Goal: Obtain resource: Obtain resource

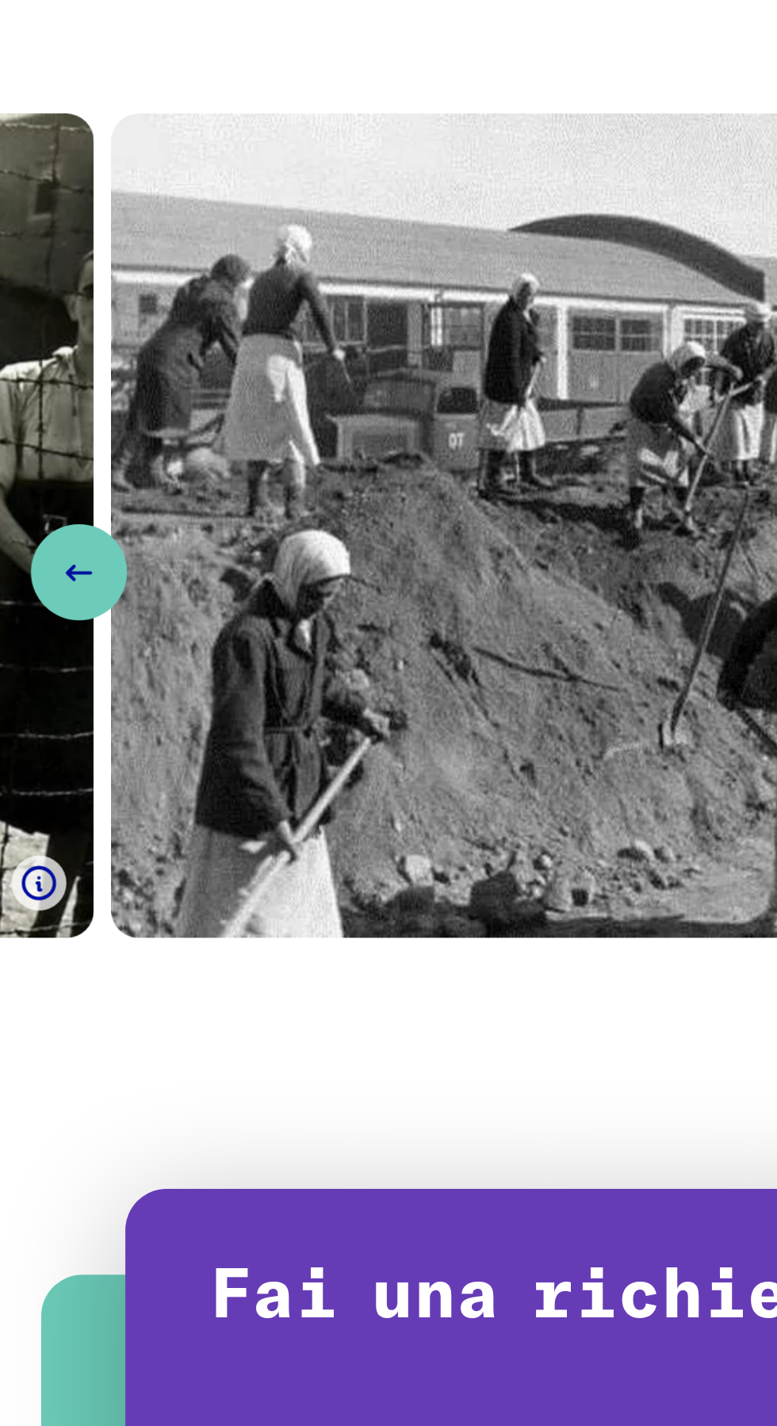
scroll to position [1041, 0]
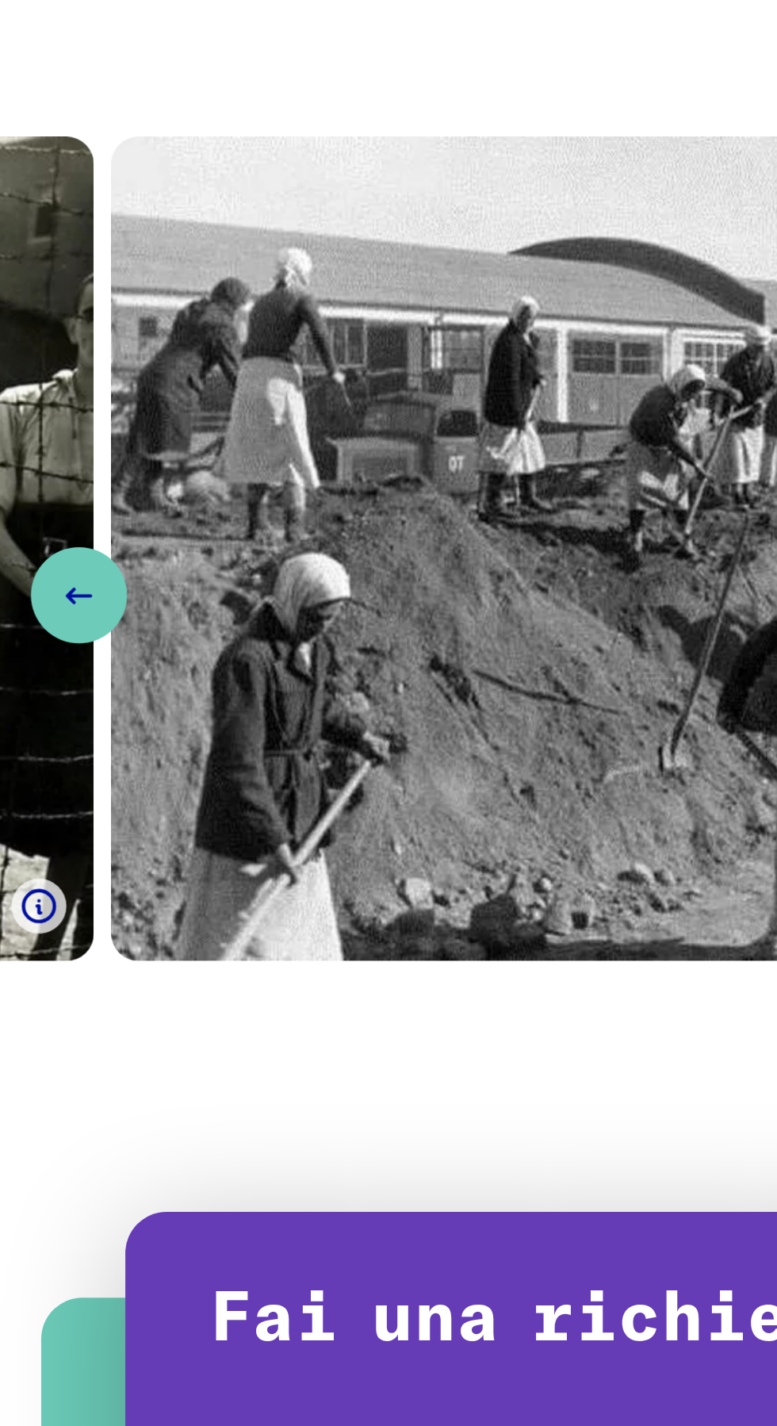
click at [27, 388] on icon "Diapositiva precedente" at bounding box center [36, 397] width 19 height 19
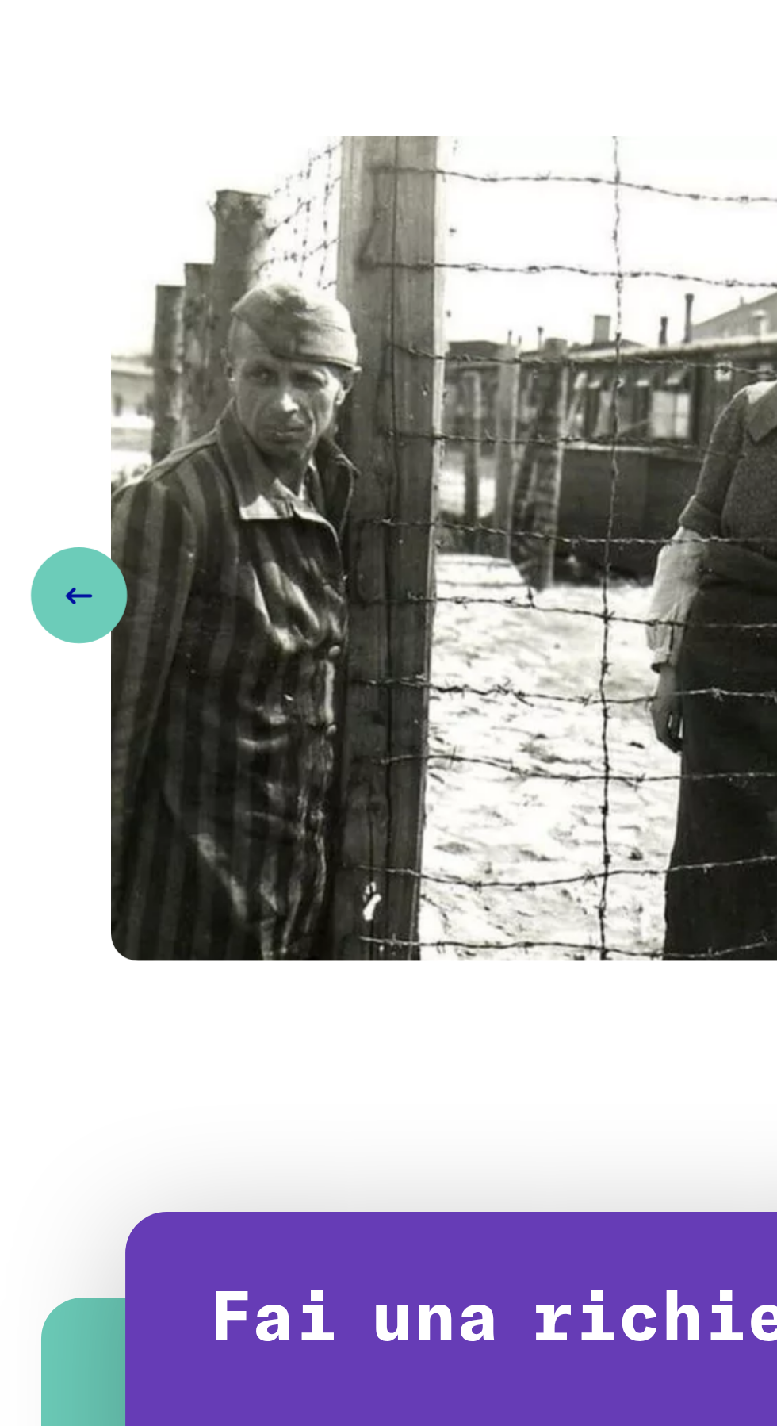
click at [40, 381] on button "Diapositiva precedente" at bounding box center [36, 397] width 44 height 44
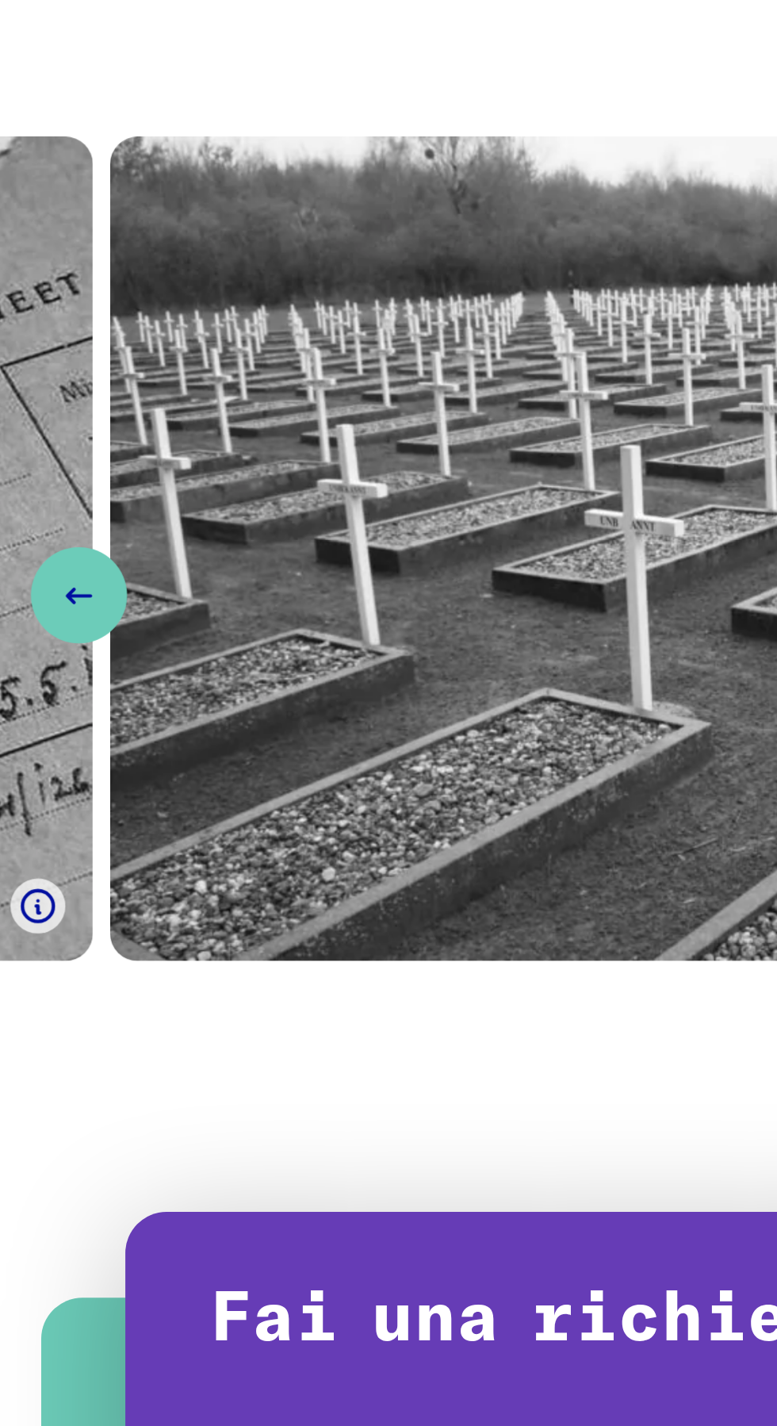
click at [37, 396] on icon "Diapositiva precedente" at bounding box center [36, 397] width 19 height 19
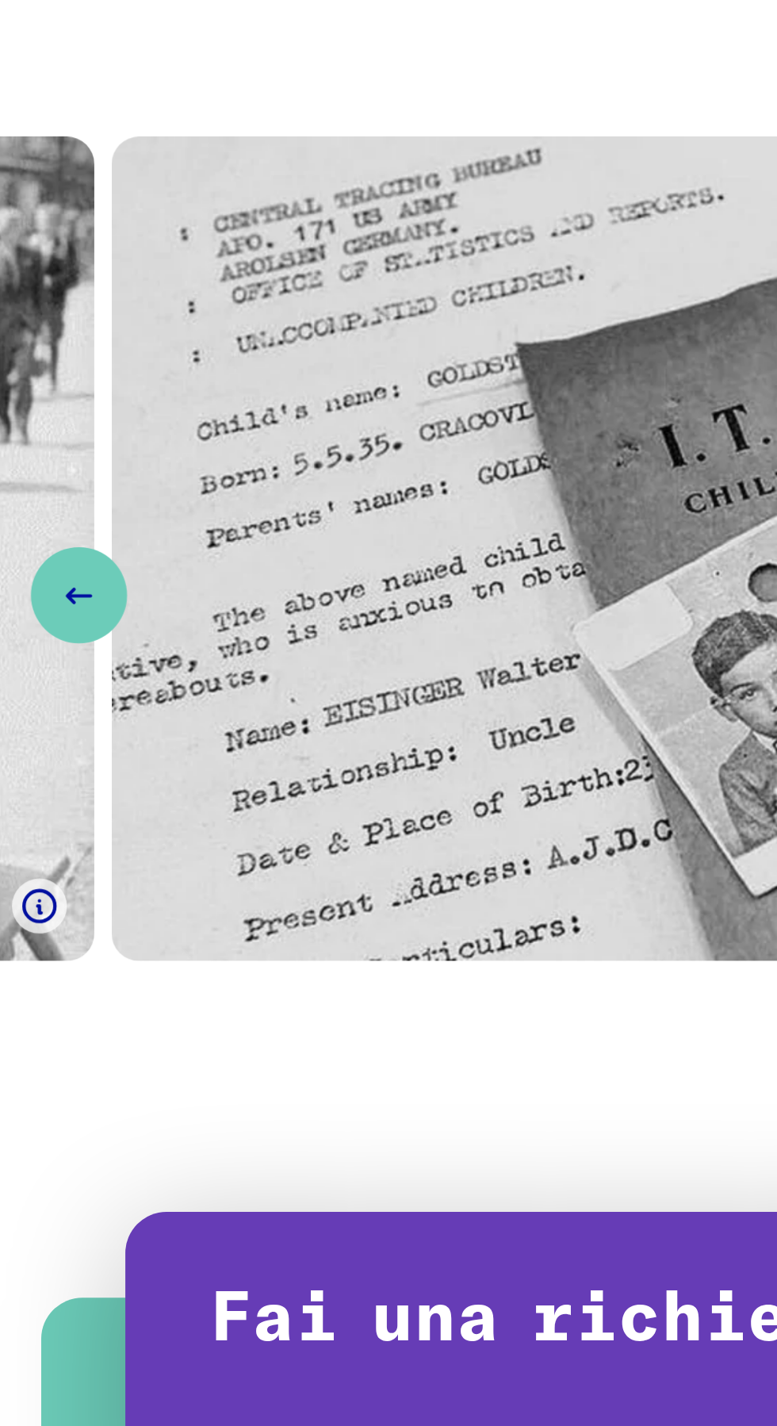
click at [50, 385] on button "Diapositiva precedente" at bounding box center [36, 397] width 44 height 44
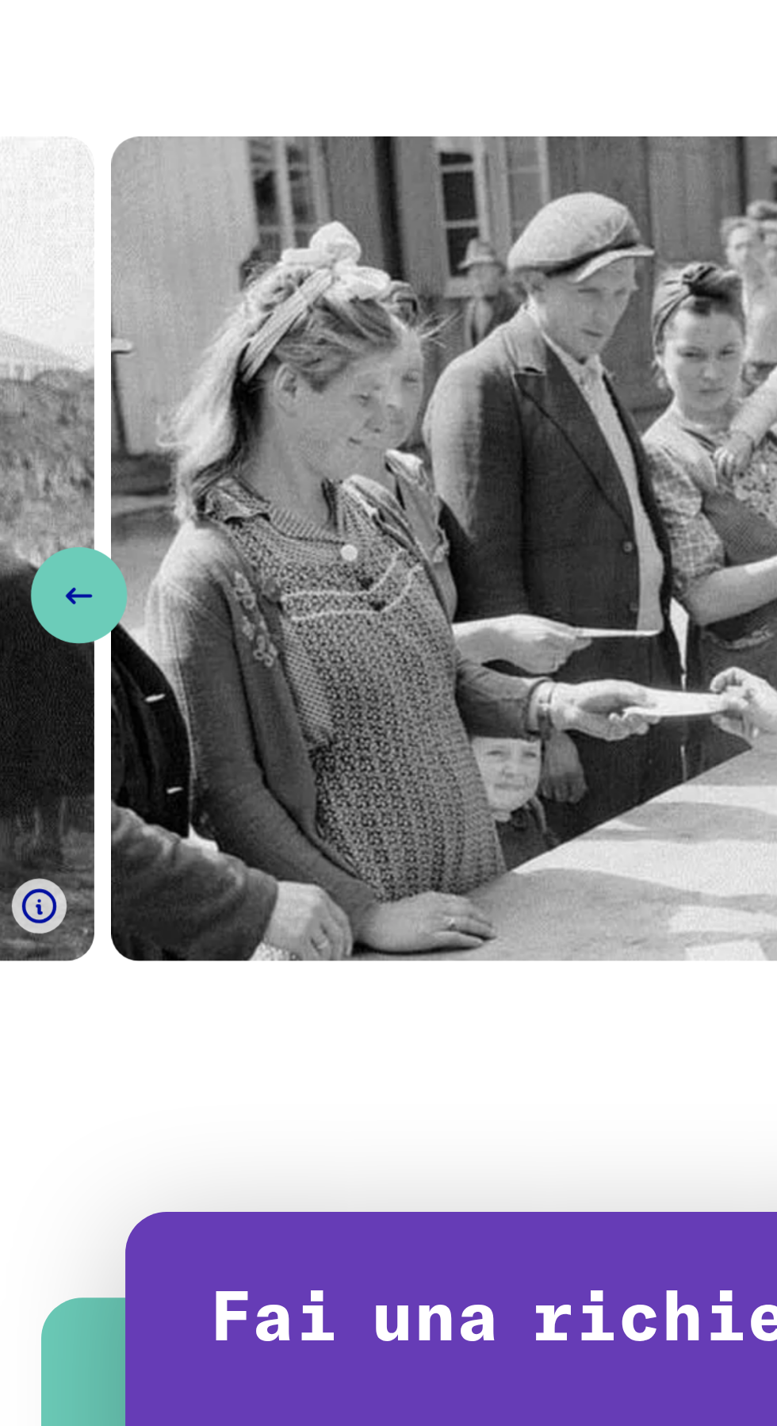
click at [44, 386] on button "Diapositiva precedente" at bounding box center [36, 397] width 44 height 44
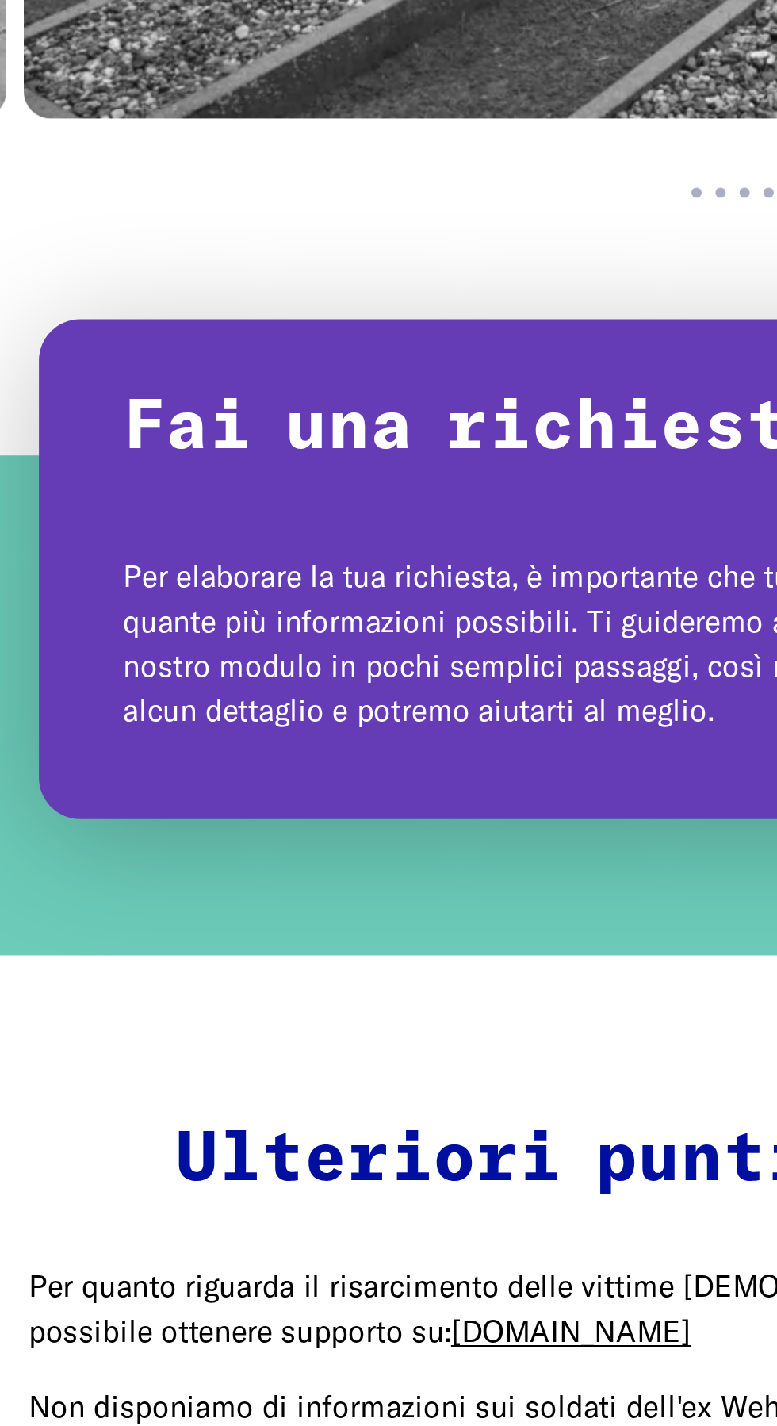
scroll to position [1251, 0]
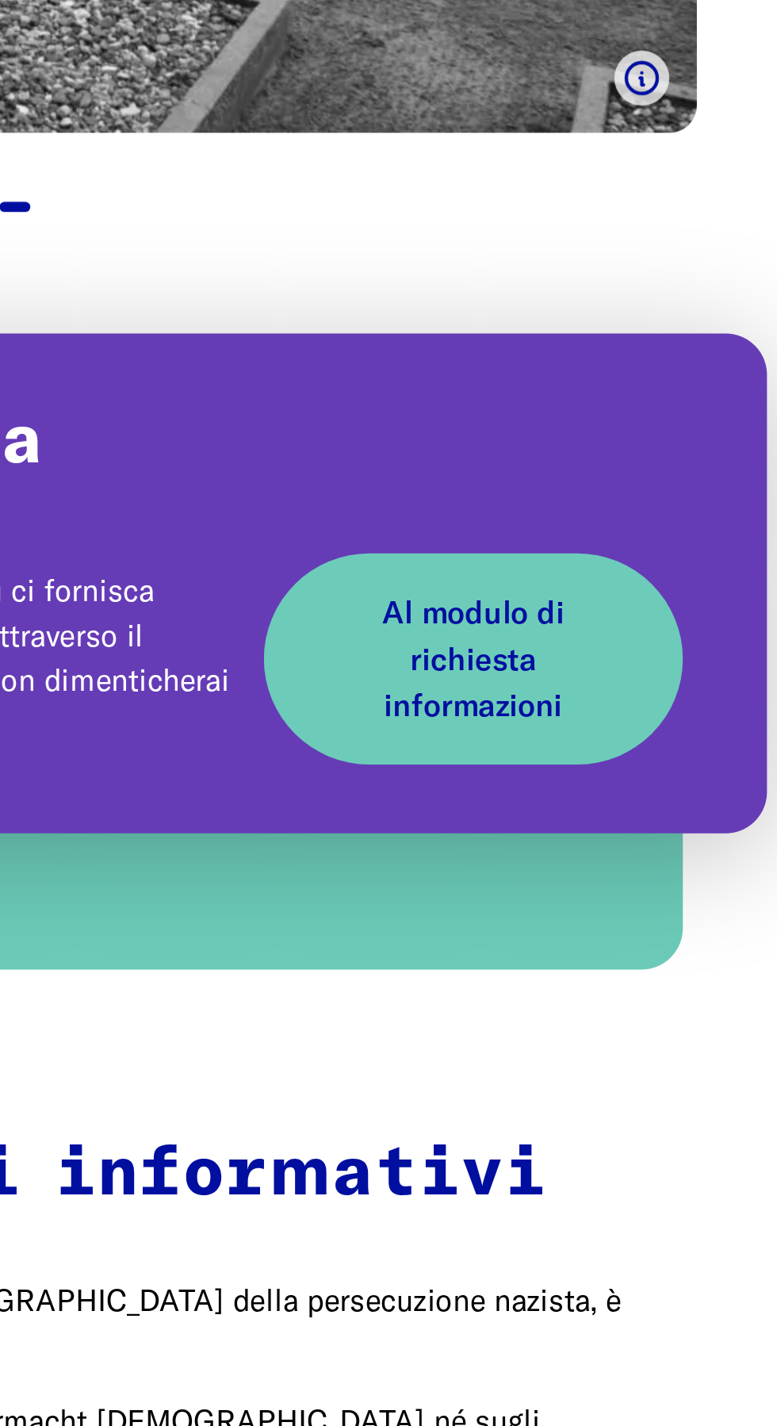
click at [639, 603] on font "Al modulo di richiesta informazioni" at bounding box center [622, 598] width 84 height 61
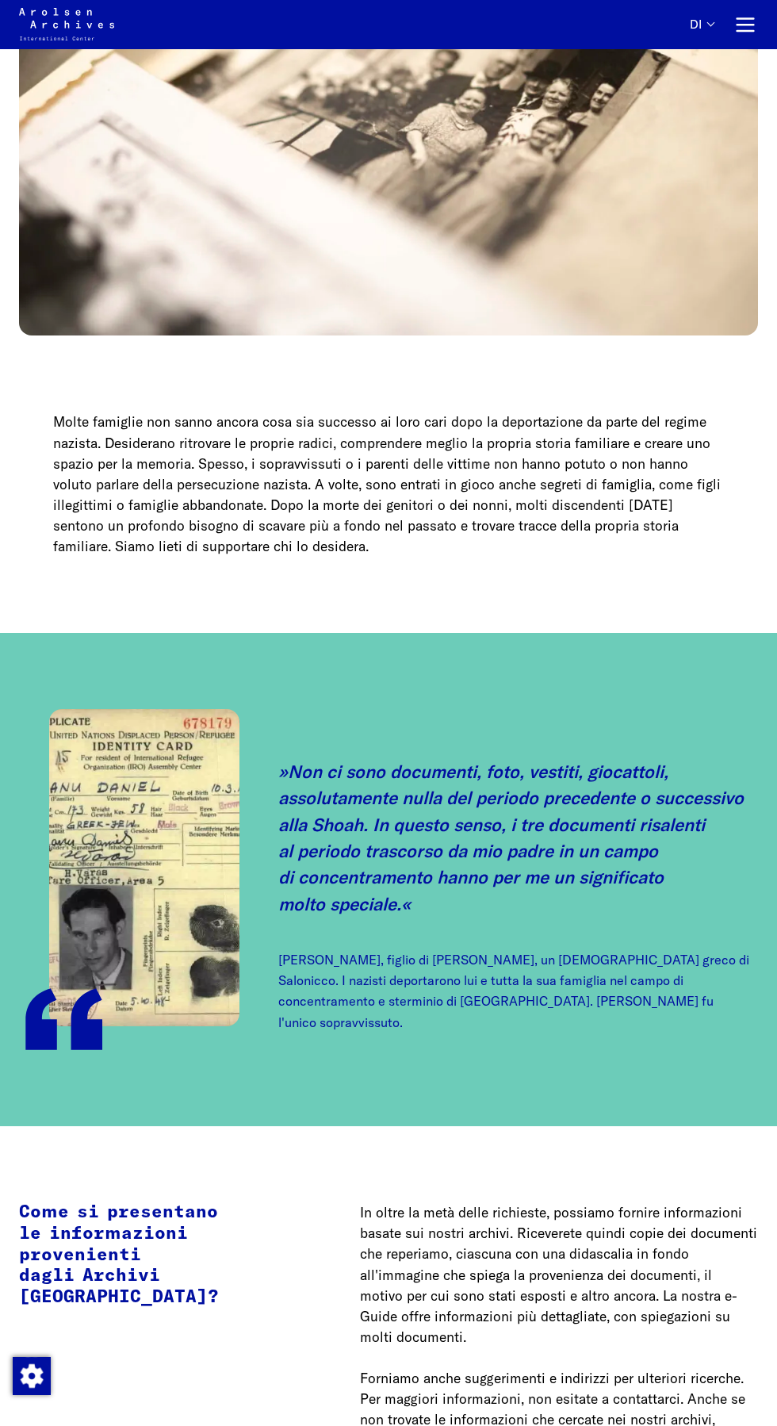
scroll to position [3022, 0]
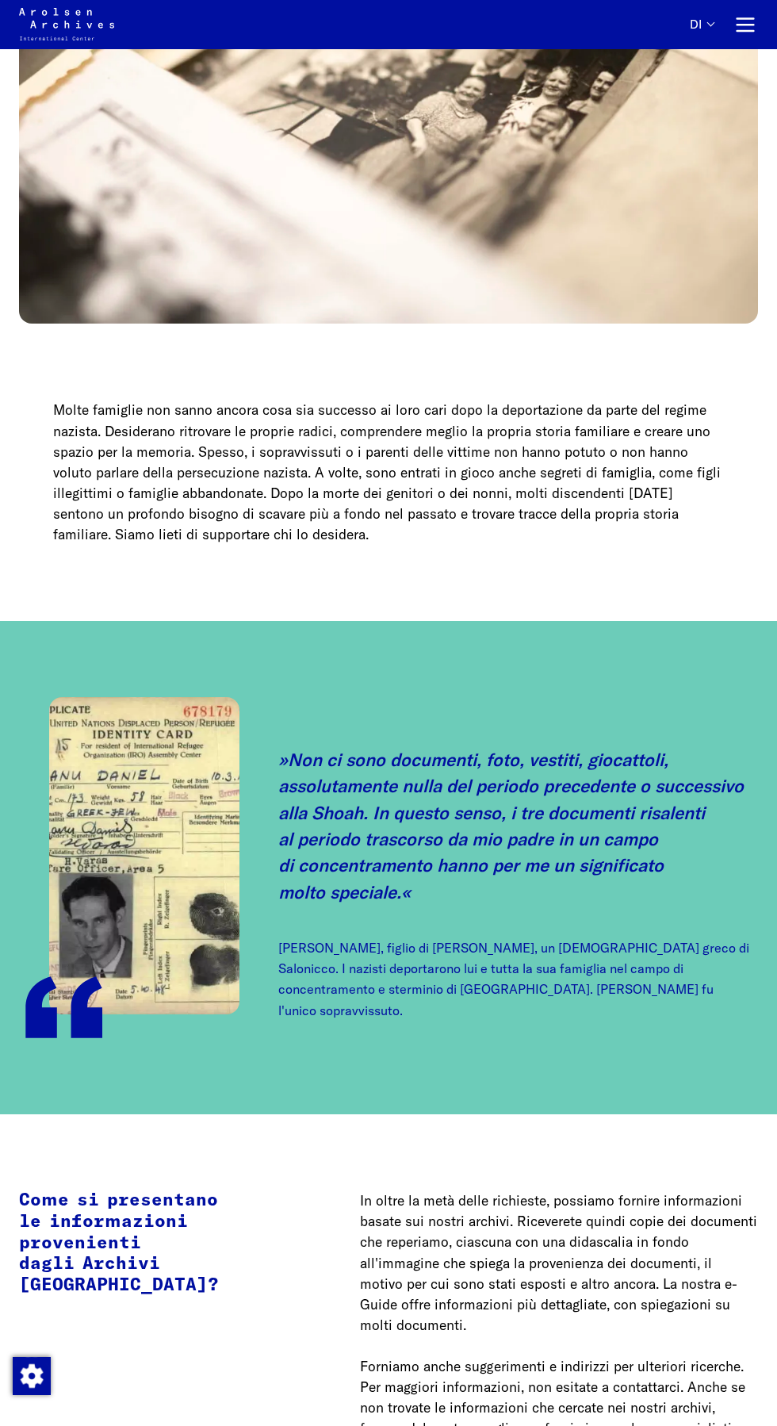
click at [140, 802] on img at bounding box center [144, 855] width 190 height 317
click at [137, 826] on img at bounding box center [144, 855] width 190 height 317
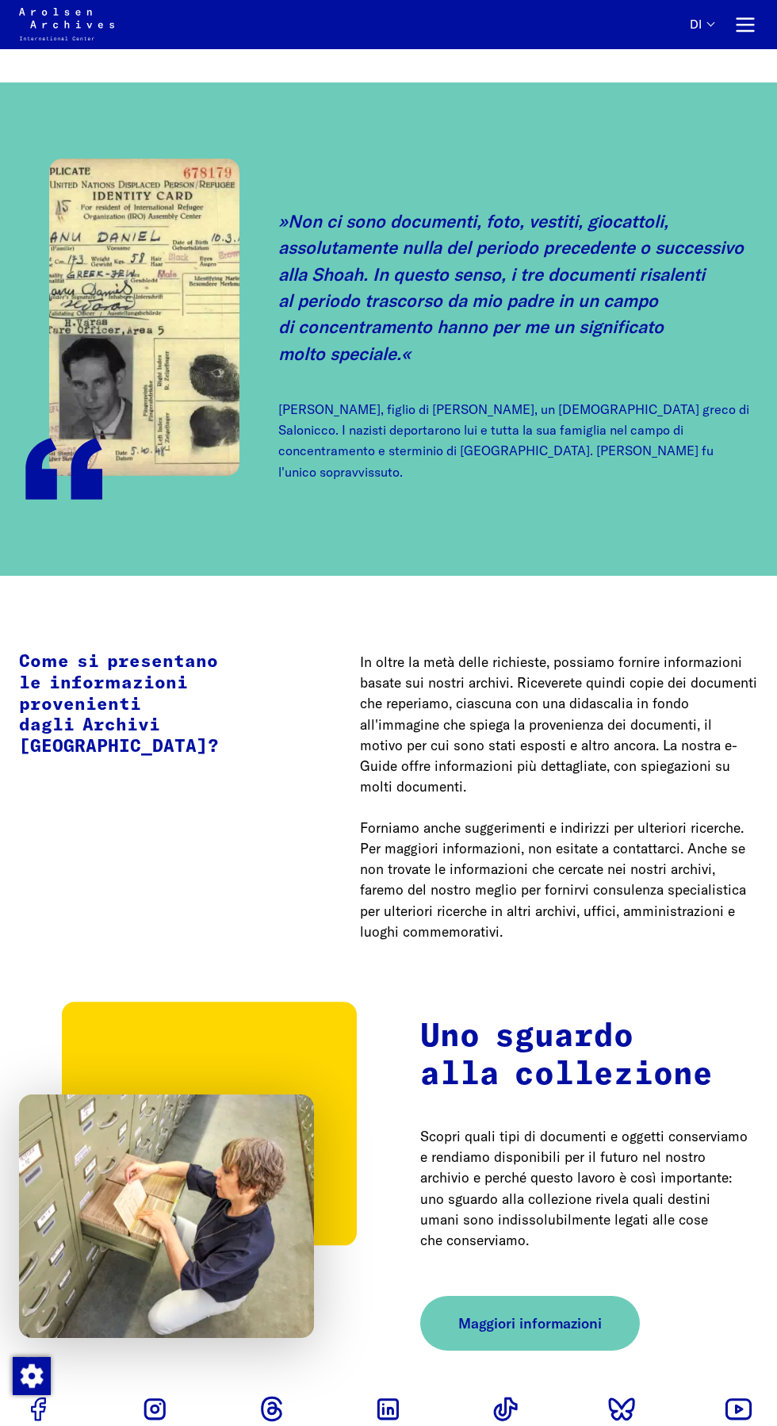
scroll to position [3496, 0]
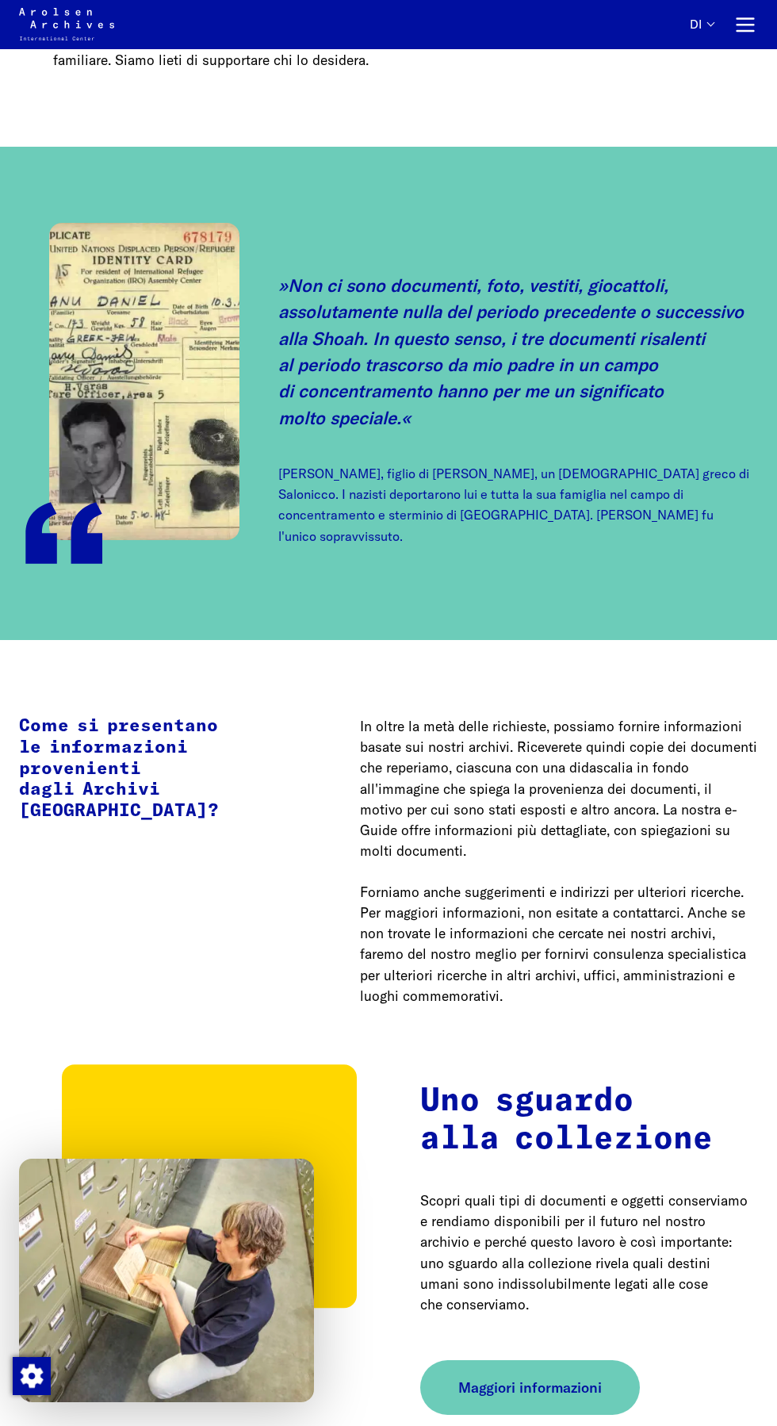
click at [108, 760] on font "Come si presentano le informazioni provenienti dagli Archivi [GEOGRAPHIC_DATA]?" at bounding box center [119, 769] width 200 height 102
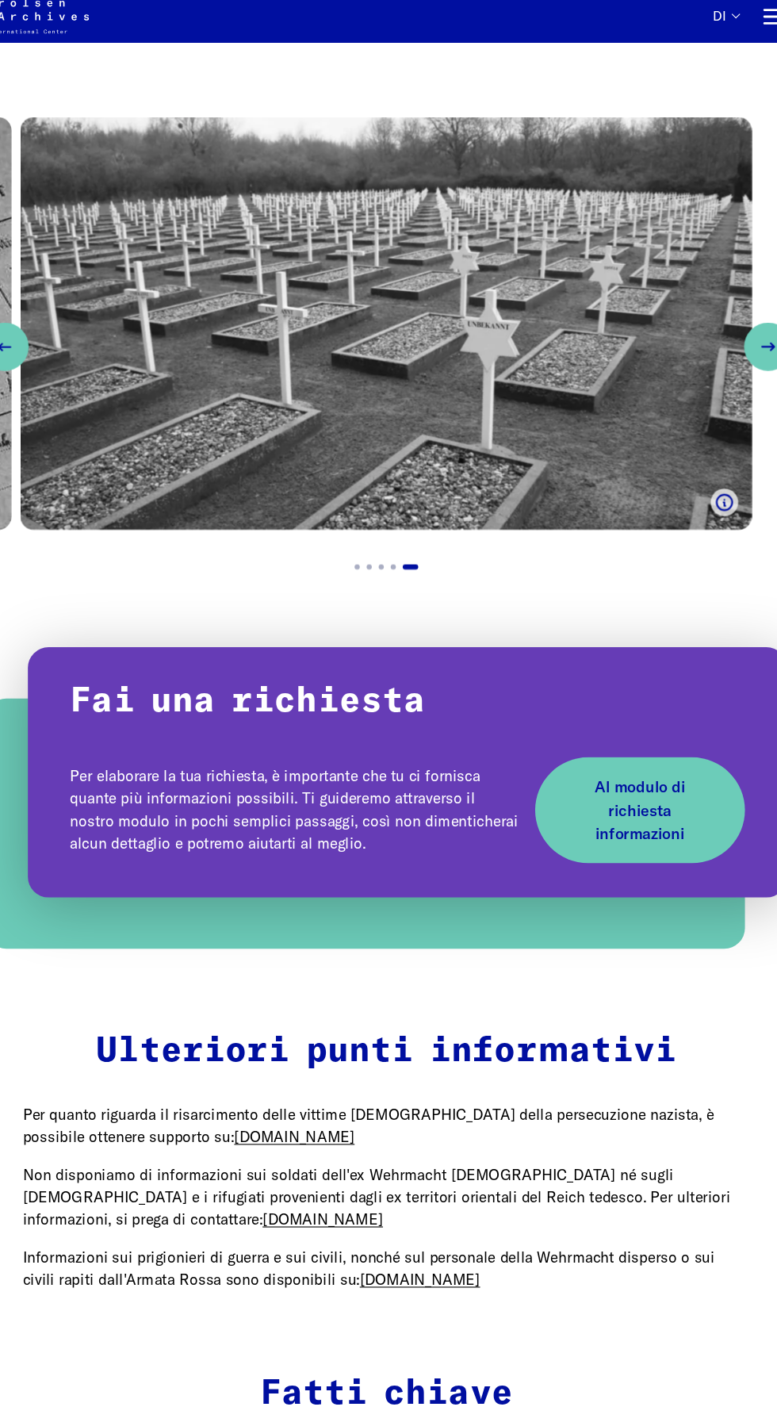
scroll to position [1109, 0]
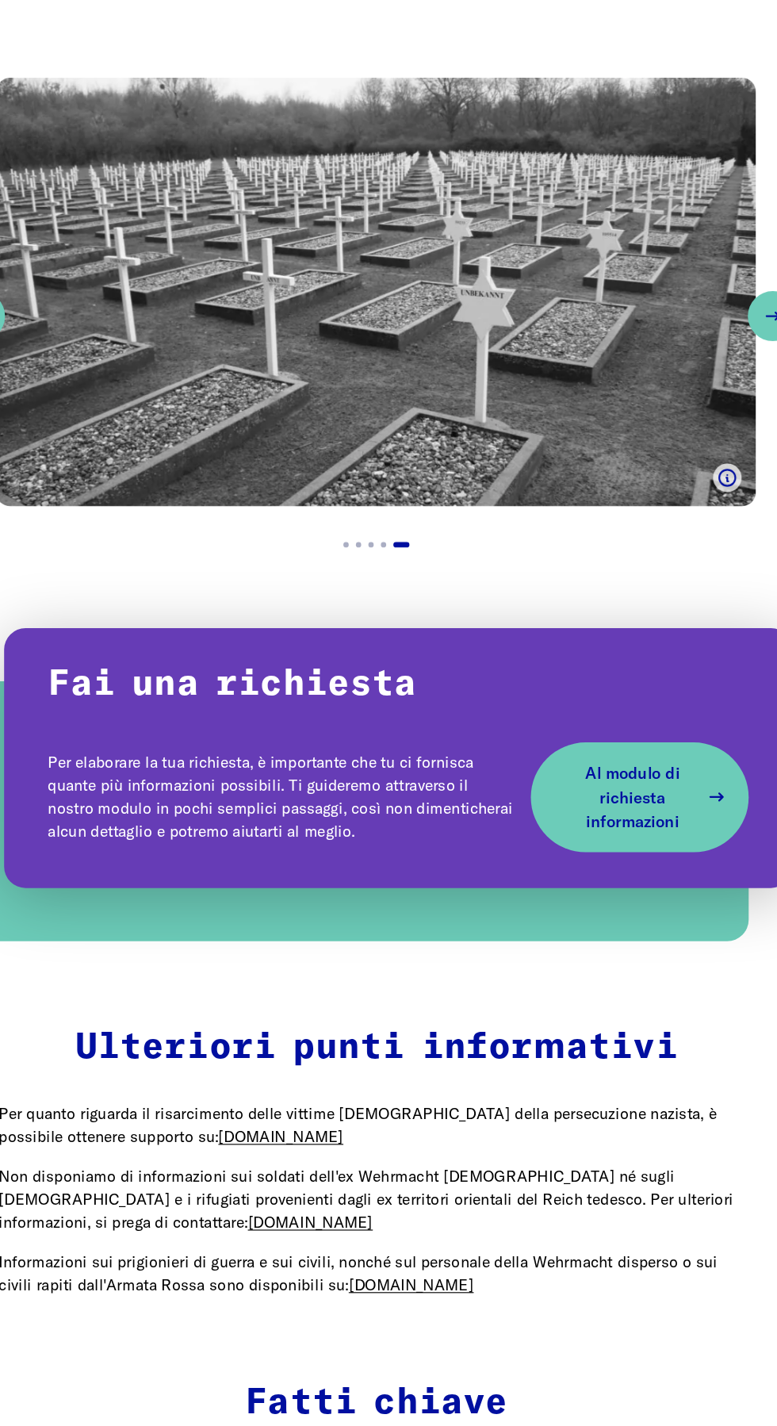
click at [649, 760] on span "Al modulo di richiesta informazioni" at bounding box center [615, 756] width 117 height 64
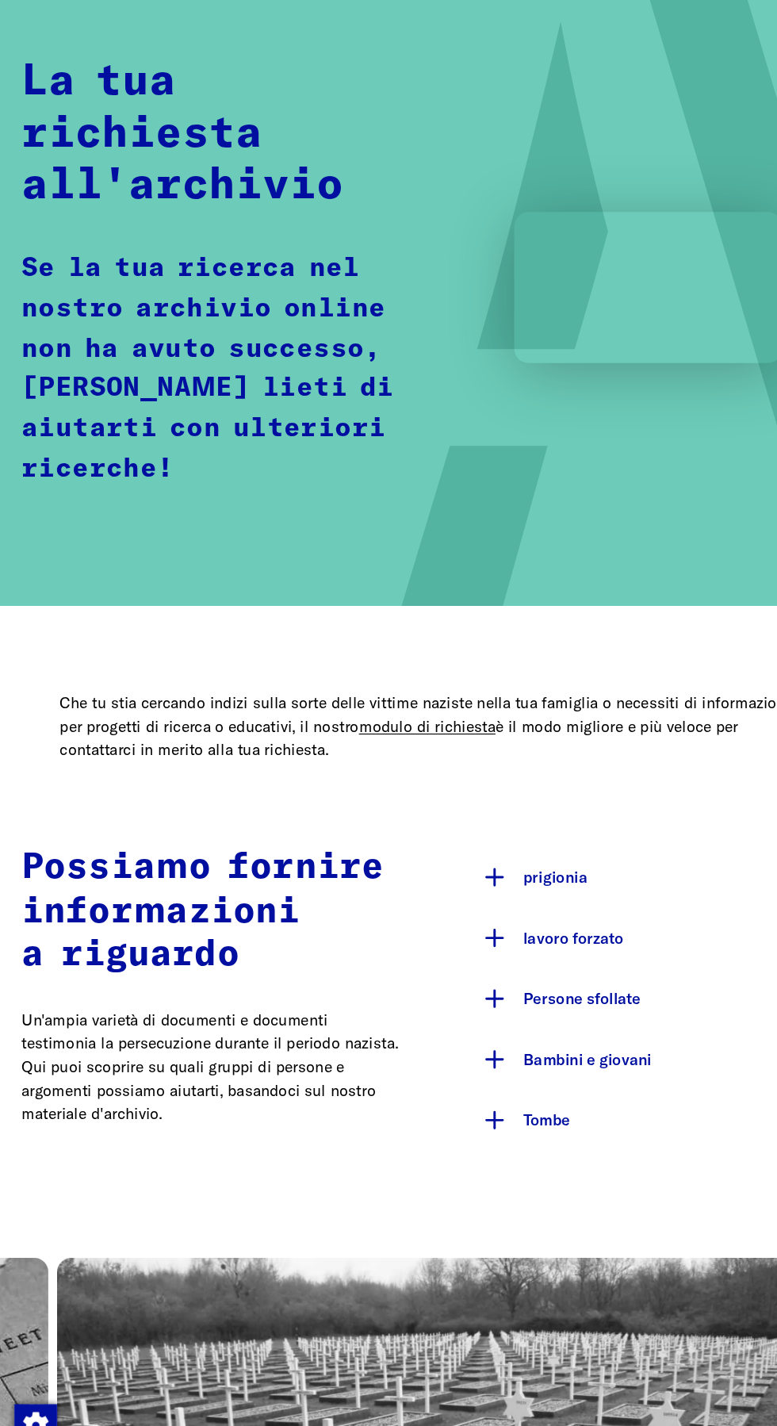
scroll to position [28, 0]
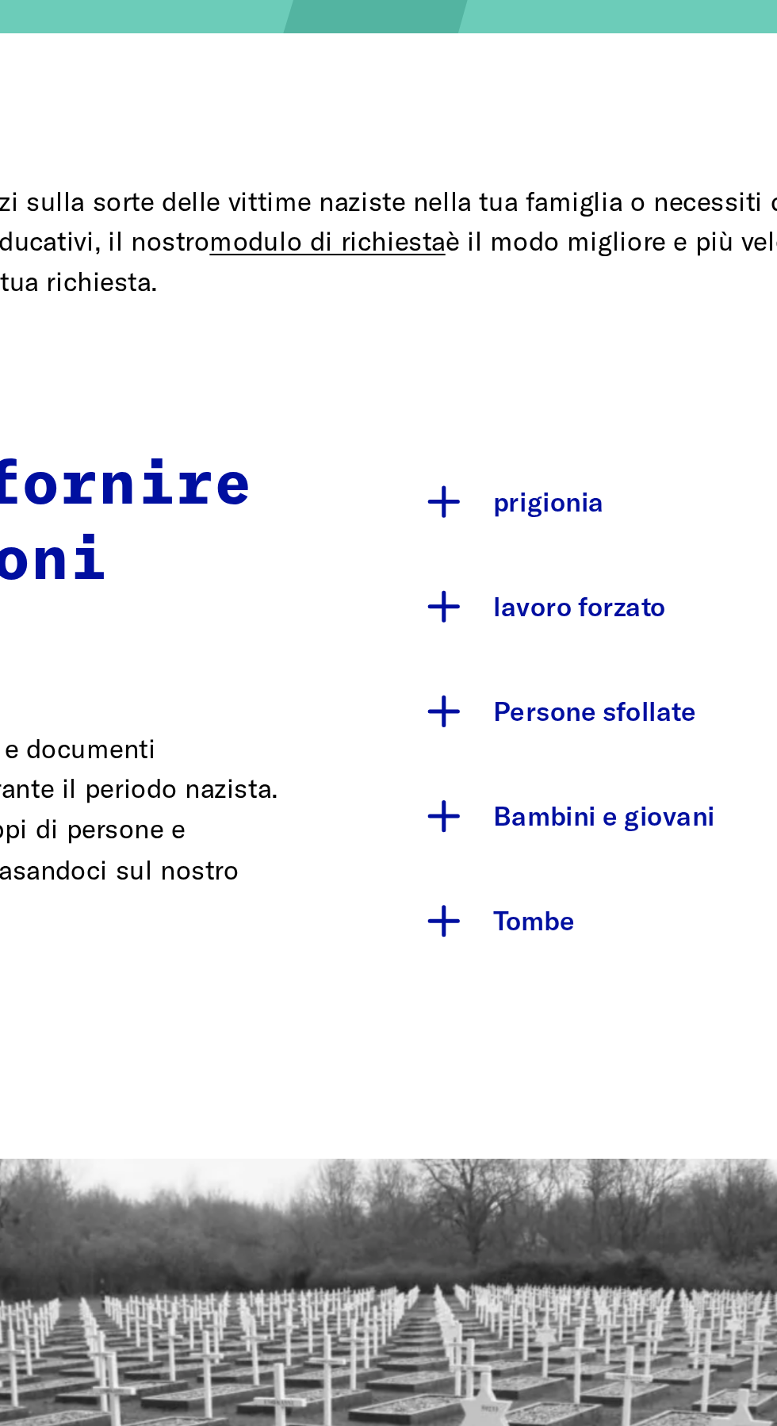
click at [505, 871] on button "prigionia" at bounding box center [589, 889] width 338 height 54
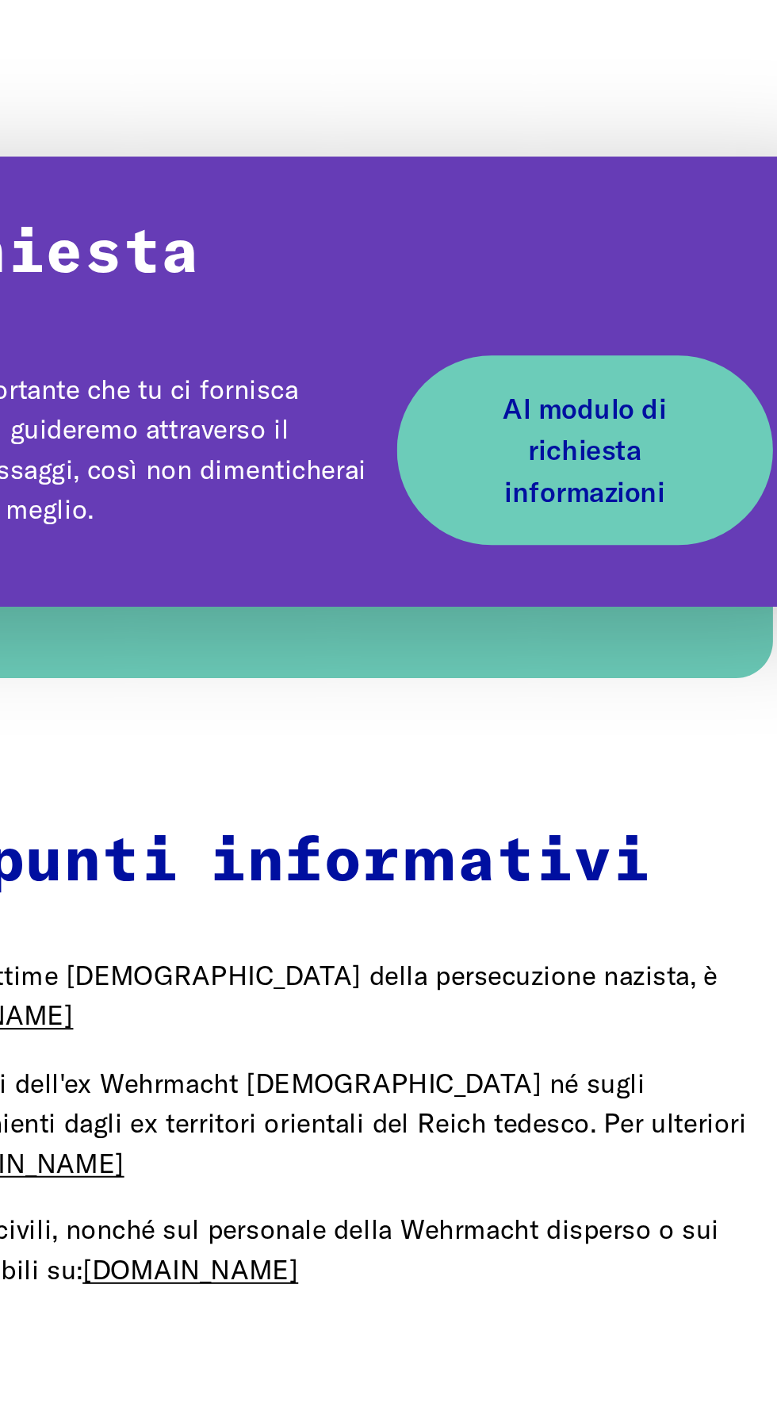
scroll to position [1229, 0]
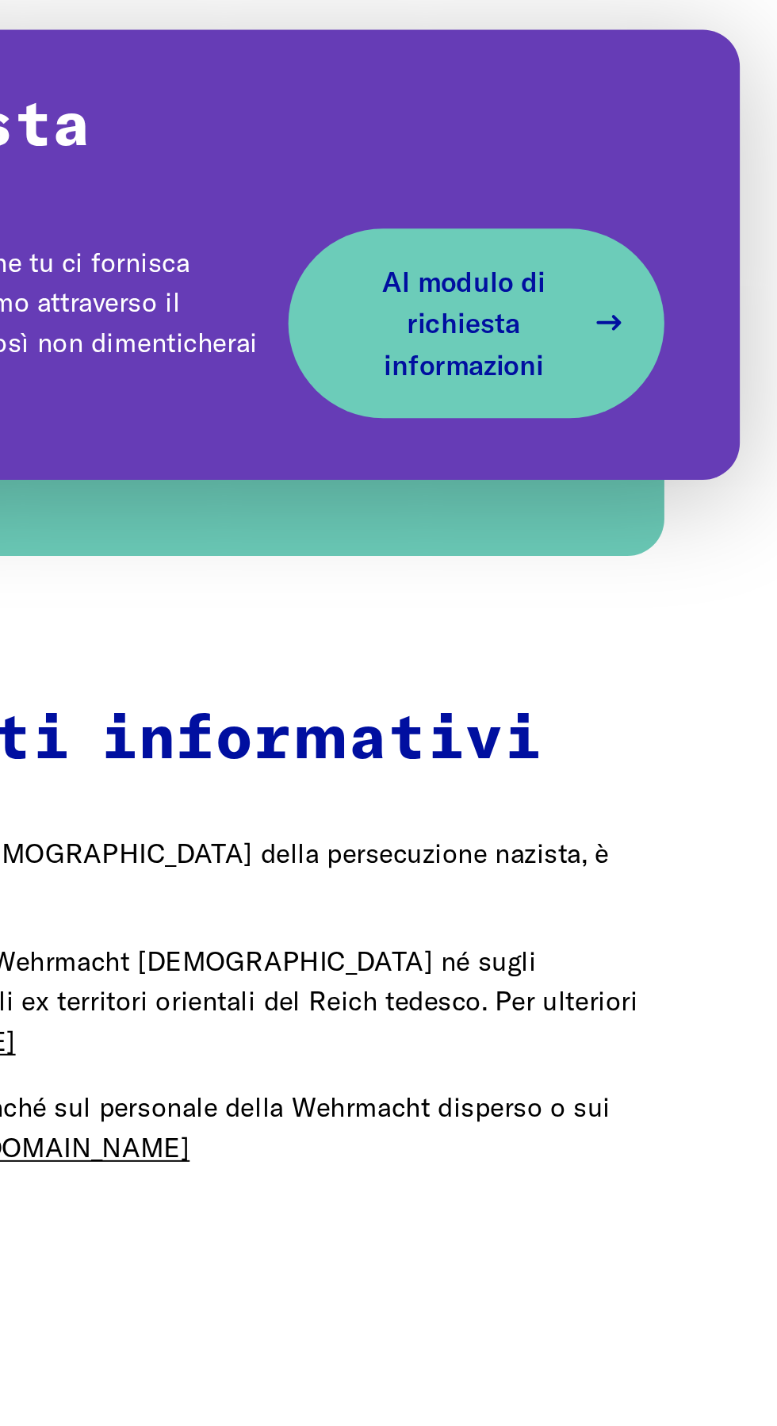
click at [639, 905] on font "Al modulo di richiesta informazioni" at bounding box center [616, 916] width 84 height 61
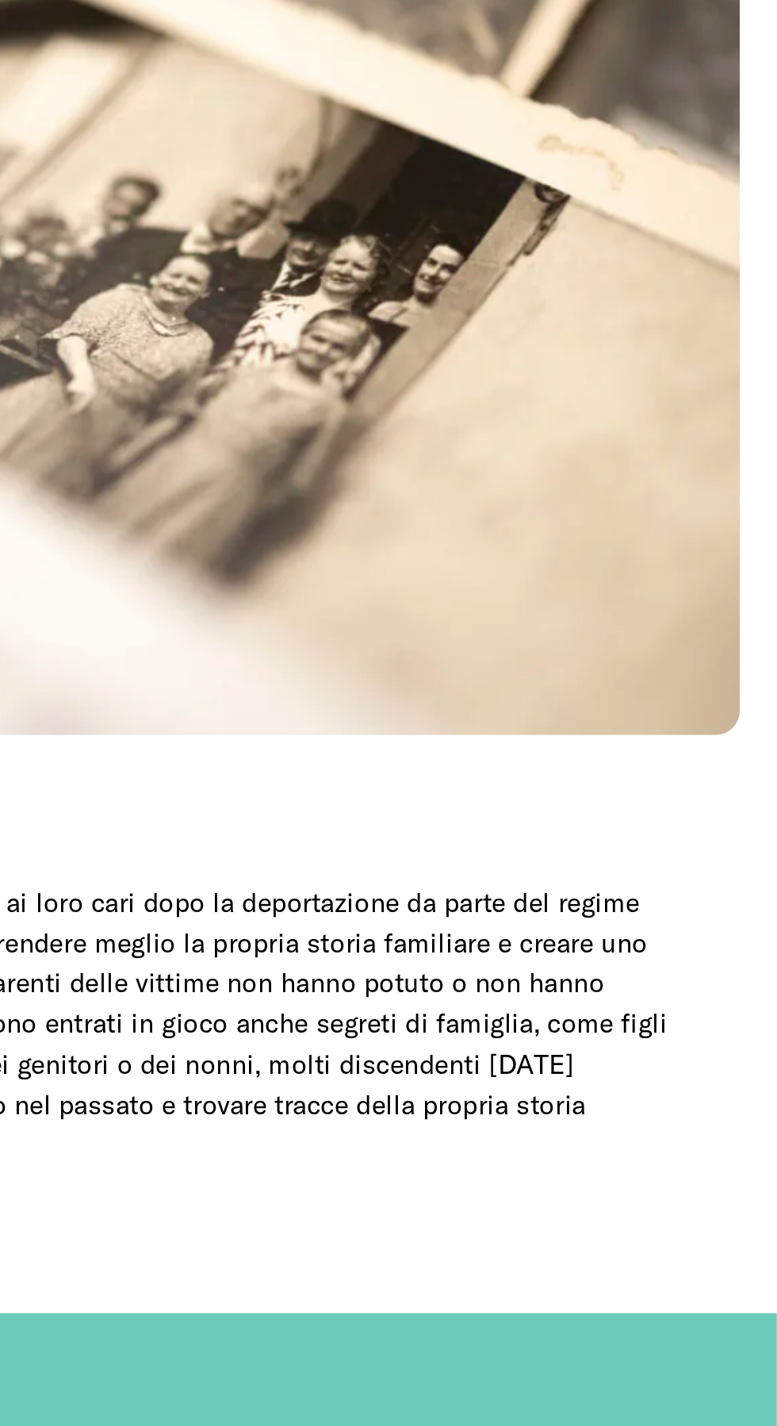
scroll to position [2699, 0]
